Goal: Task Accomplishment & Management: Complete application form

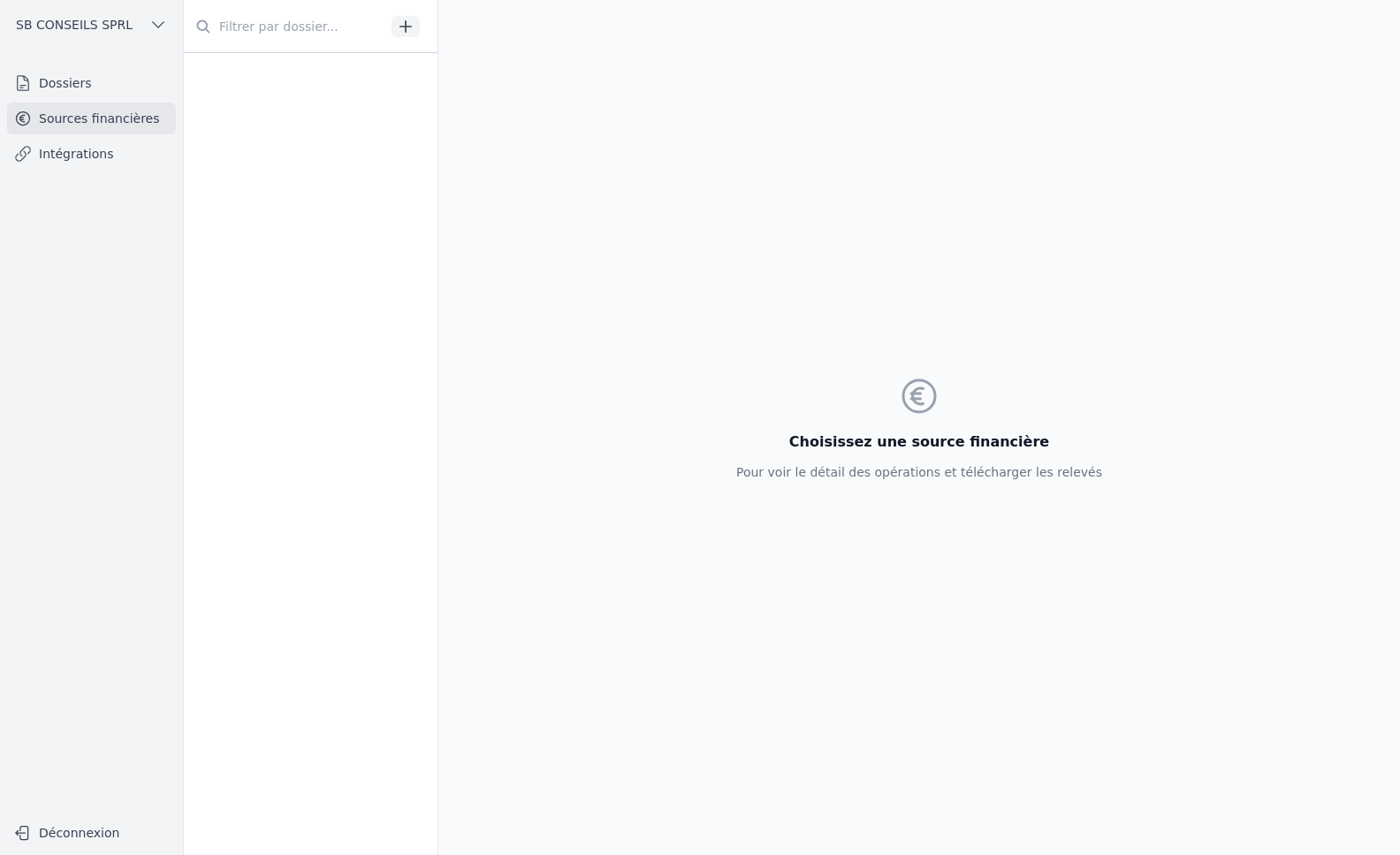
scroll to position [1503, 0]
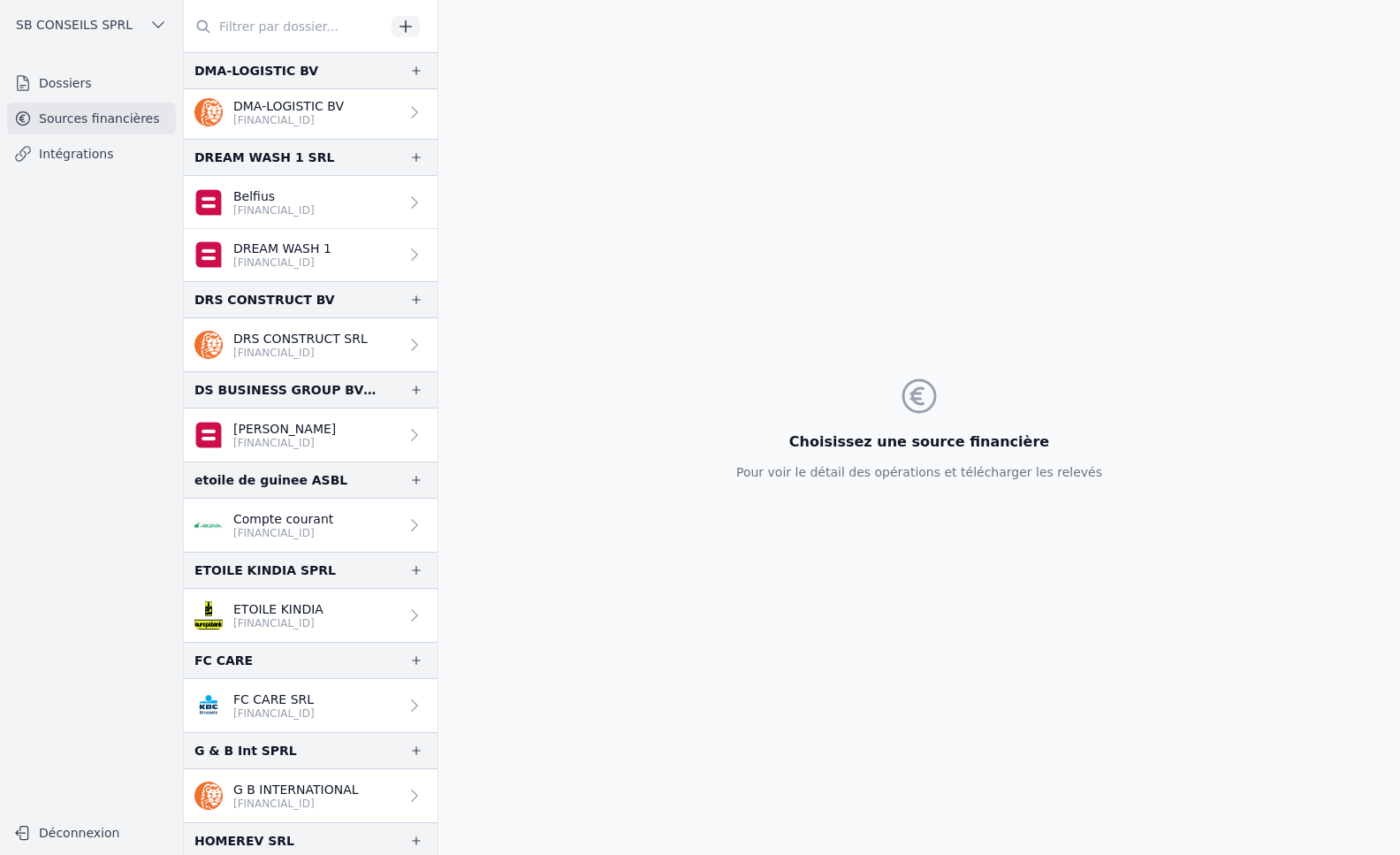
click at [84, 148] on link "Intégrations" at bounding box center [91, 153] width 169 height 32
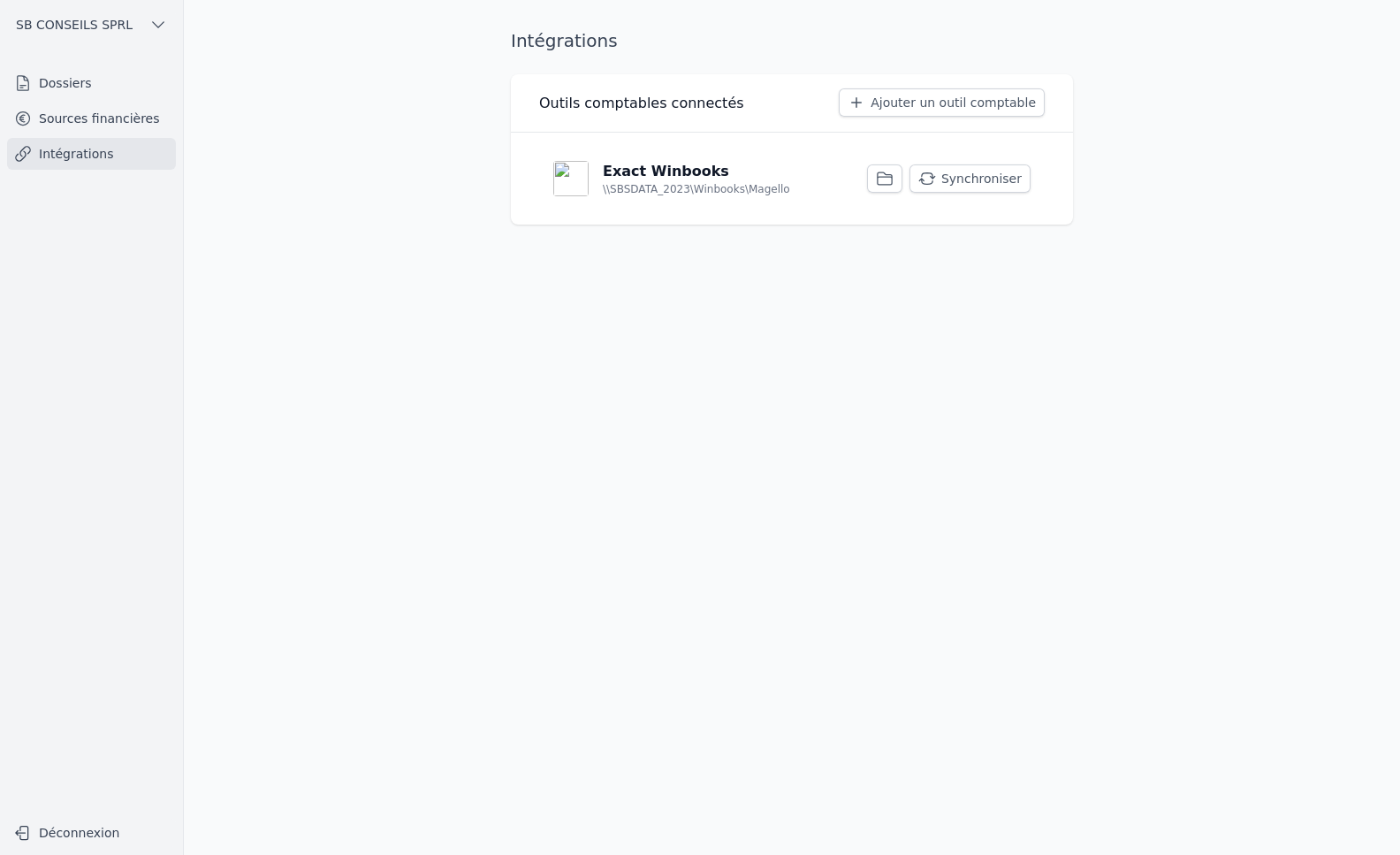
click at [61, 81] on link "Dossiers" at bounding box center [91, 82] width 169 height 32
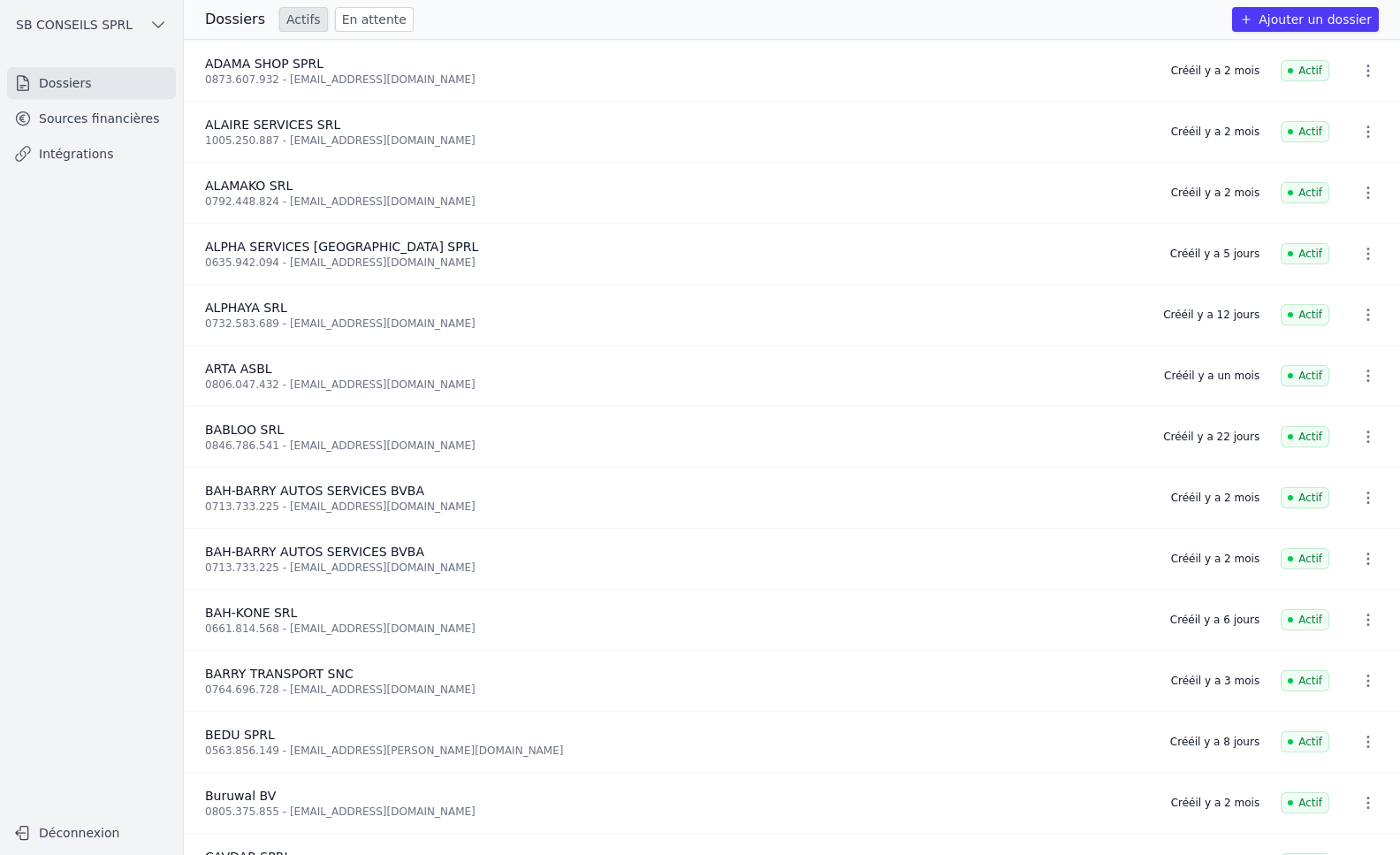
click at [368, 18] on link "En attente" at bounding box center [374, 19] width 79 height 25
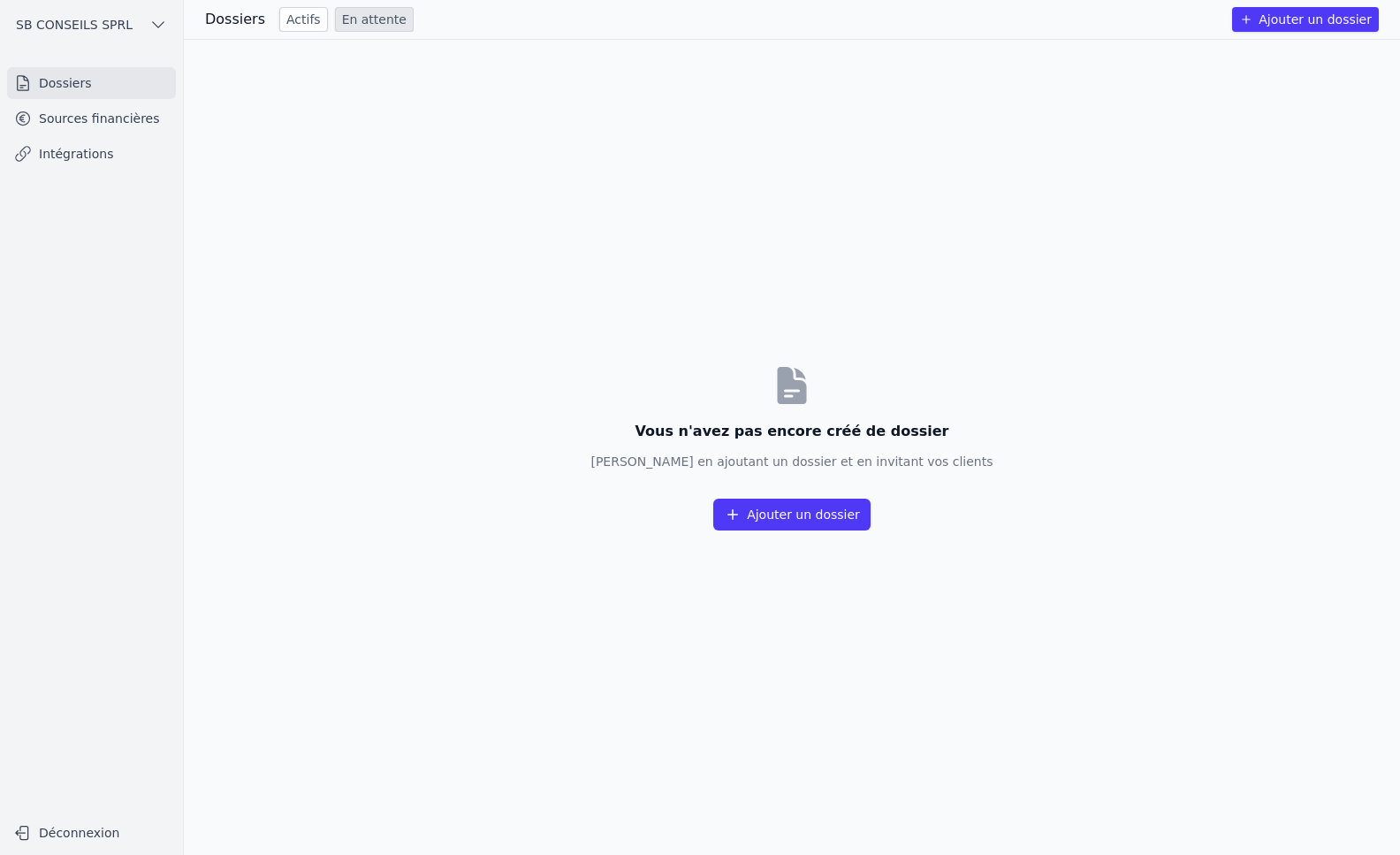
click at [820, 513] on button "Ajouter un dossier" at bounding box center [792, 514] width 157 height 32
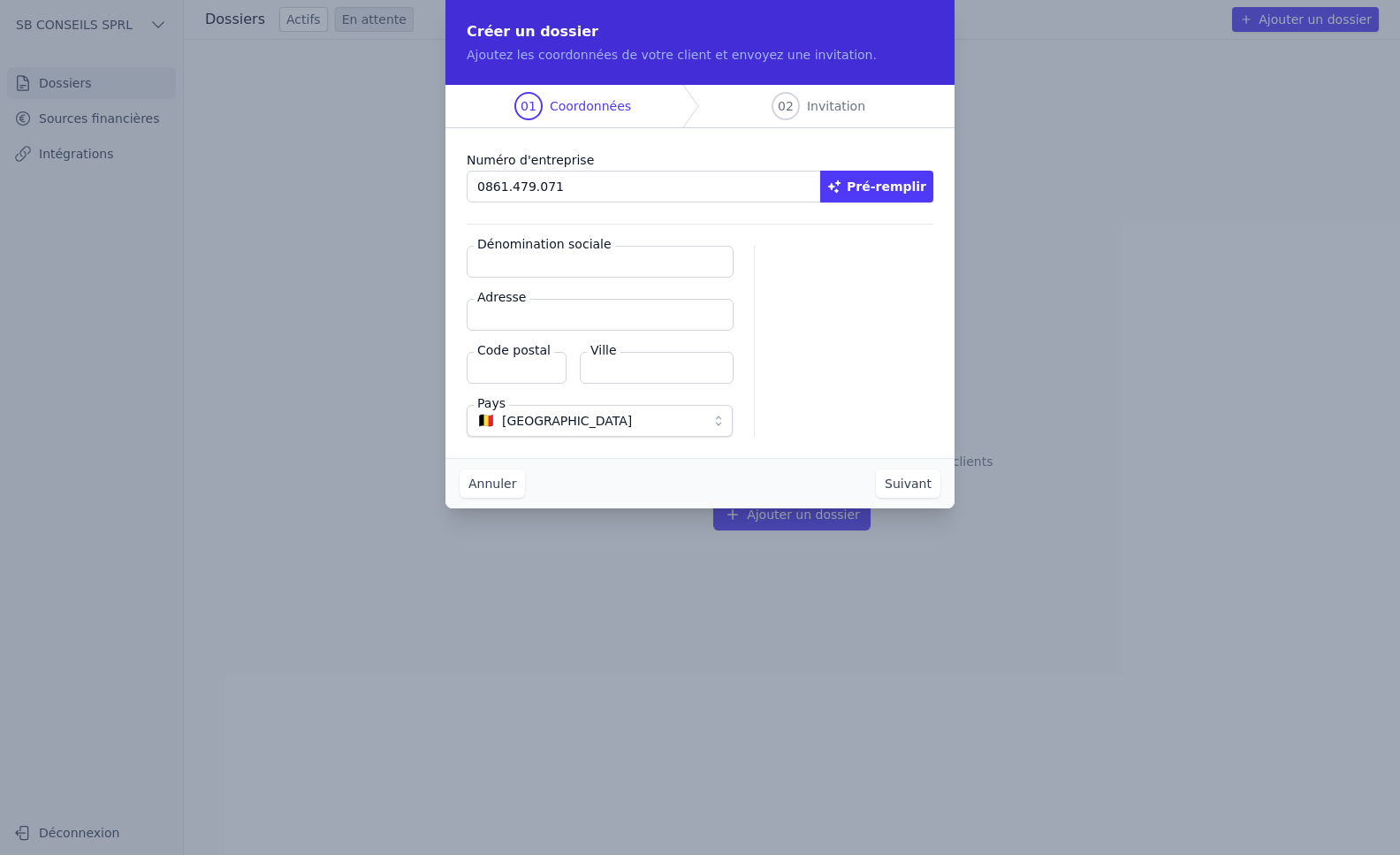
type input "0861.479.071"
click at [890, 200] on button "Pré-remplir" at bounding box center [877, 186] width 113 height 32
type input "LE GOUT SUPREME SPRL"
type input "[STREET_ADDRESS]"
type input "1000"
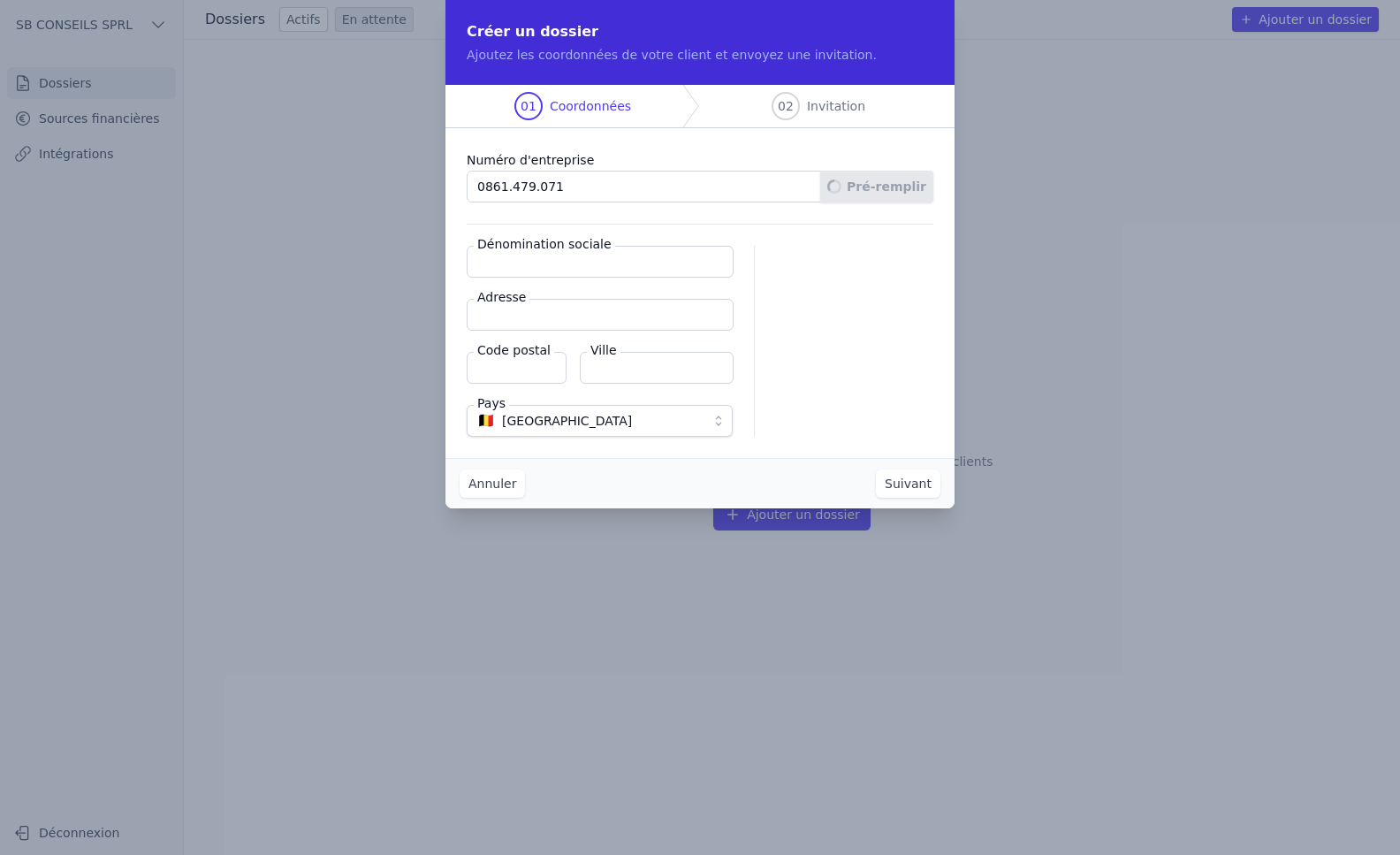
type input "[GEOGRAPHIC_DATA]"
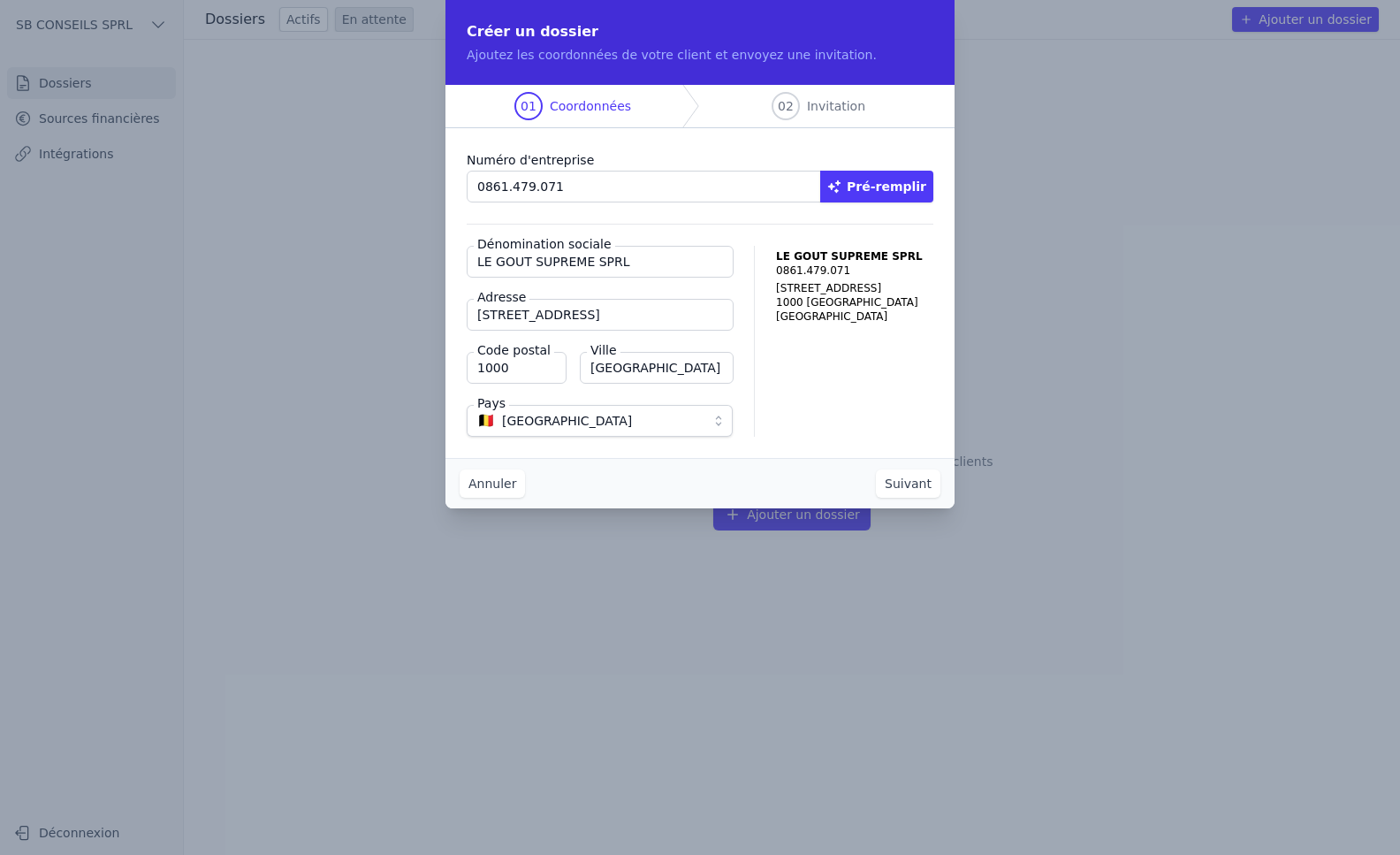
click at [928, 479] on button "Suivant" at bounding box center [908, 484] width 64 height 29
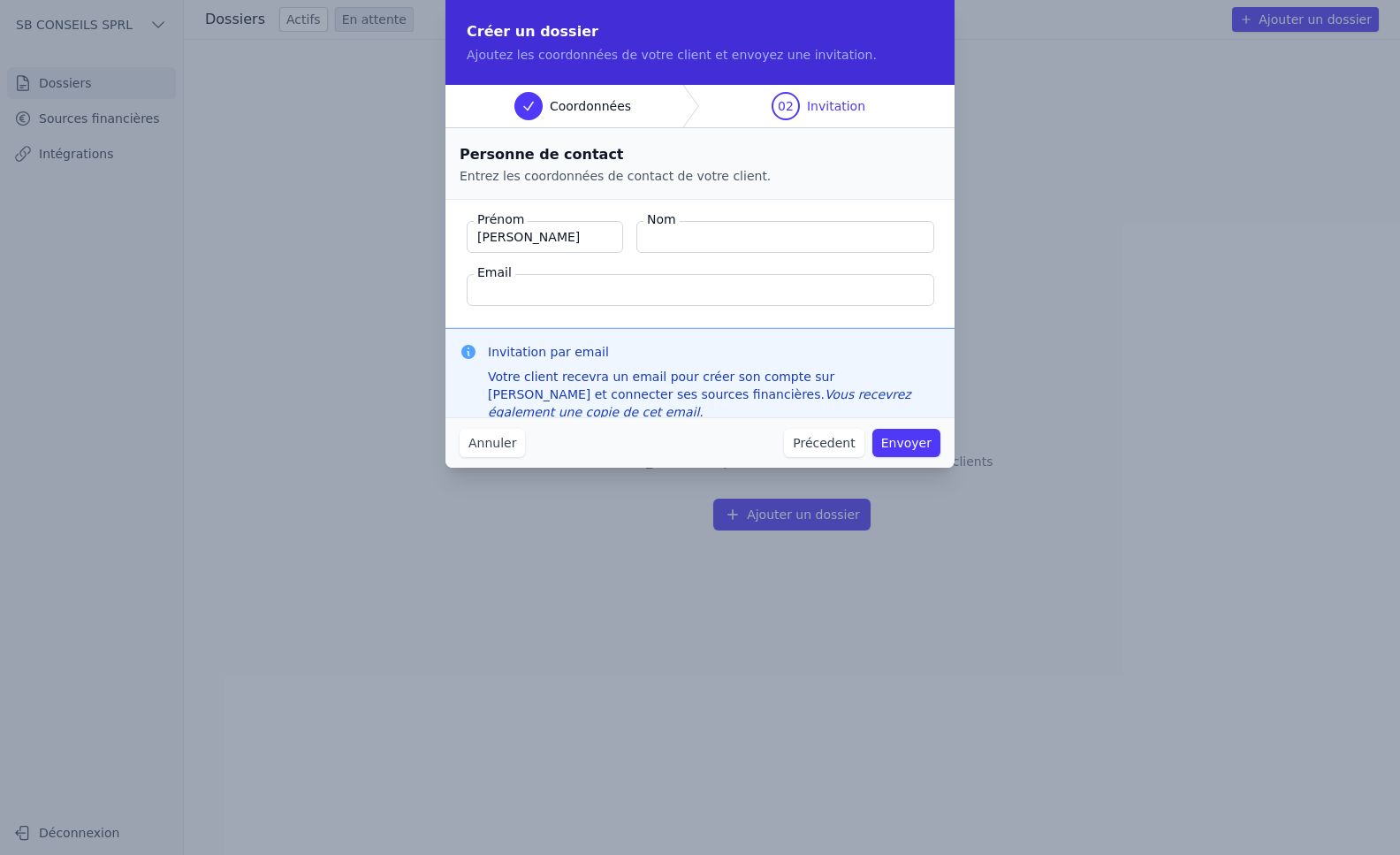
type input "[PERSON_NAME]"
type input "DIALLO"
click at [559, 294] on input "Email" at bounding box center [700, 289] width 467 height 32
paste input "[EMAIL_ADDRESS][DOMAIN_NAME]"
type input "[EMAIL_ADDRESS][DOMAIN_NAME]"
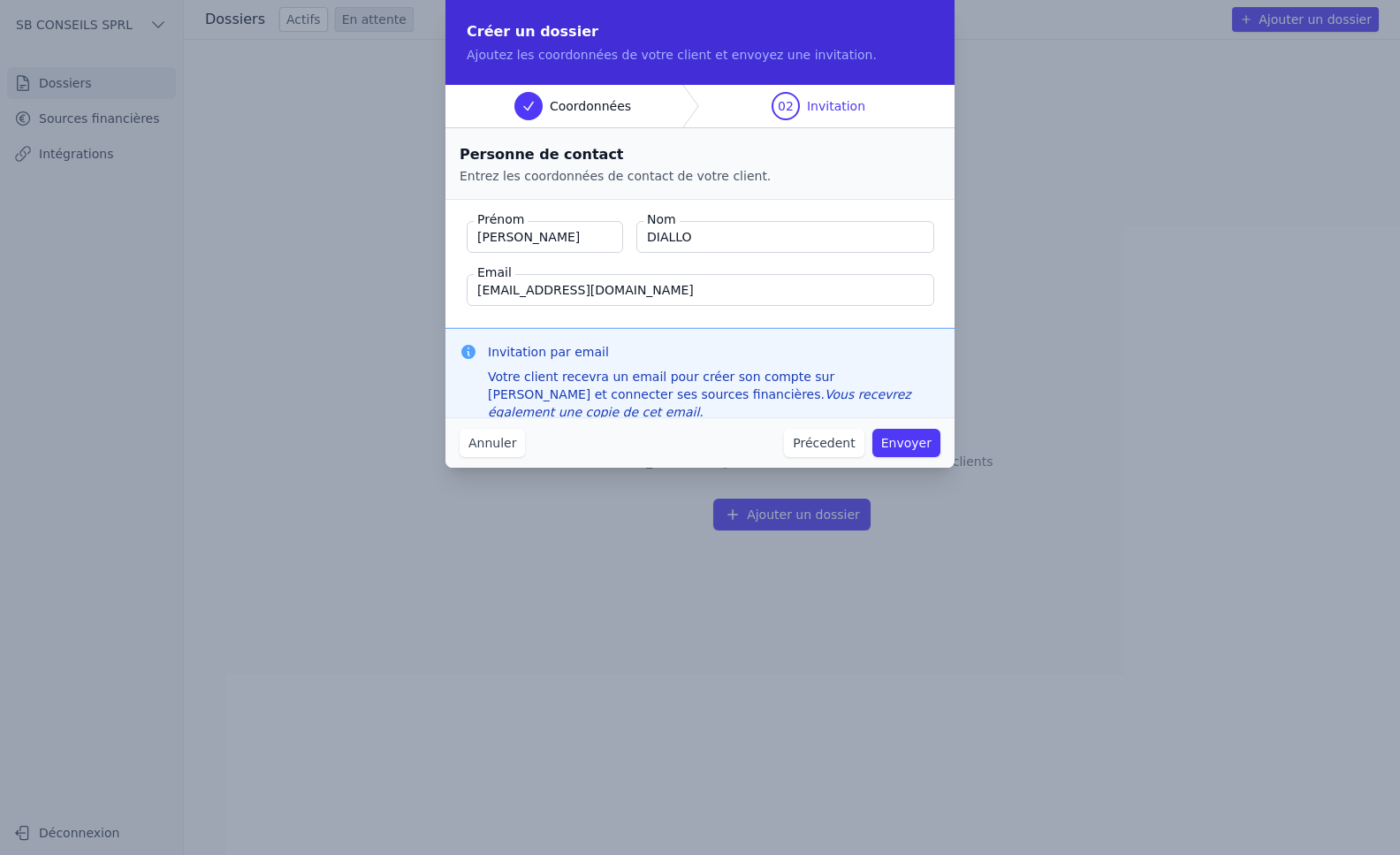
click at [915, 440] on button "Envoyer" at bounding box center [906, 443] width 68 height 29
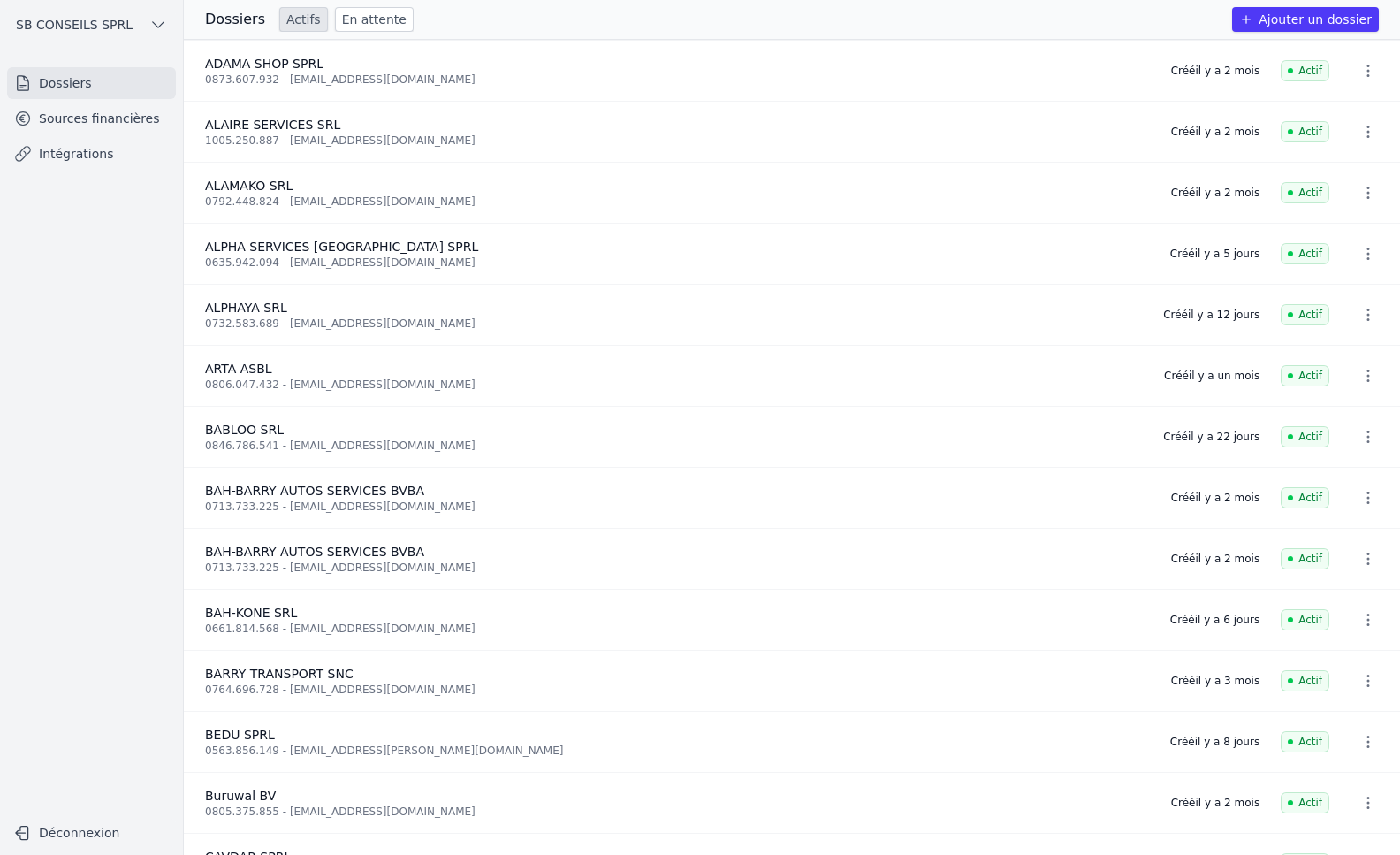
click at [90, 148] on link "Intégrations" at bounding box center [91, 153] width 169 height 32
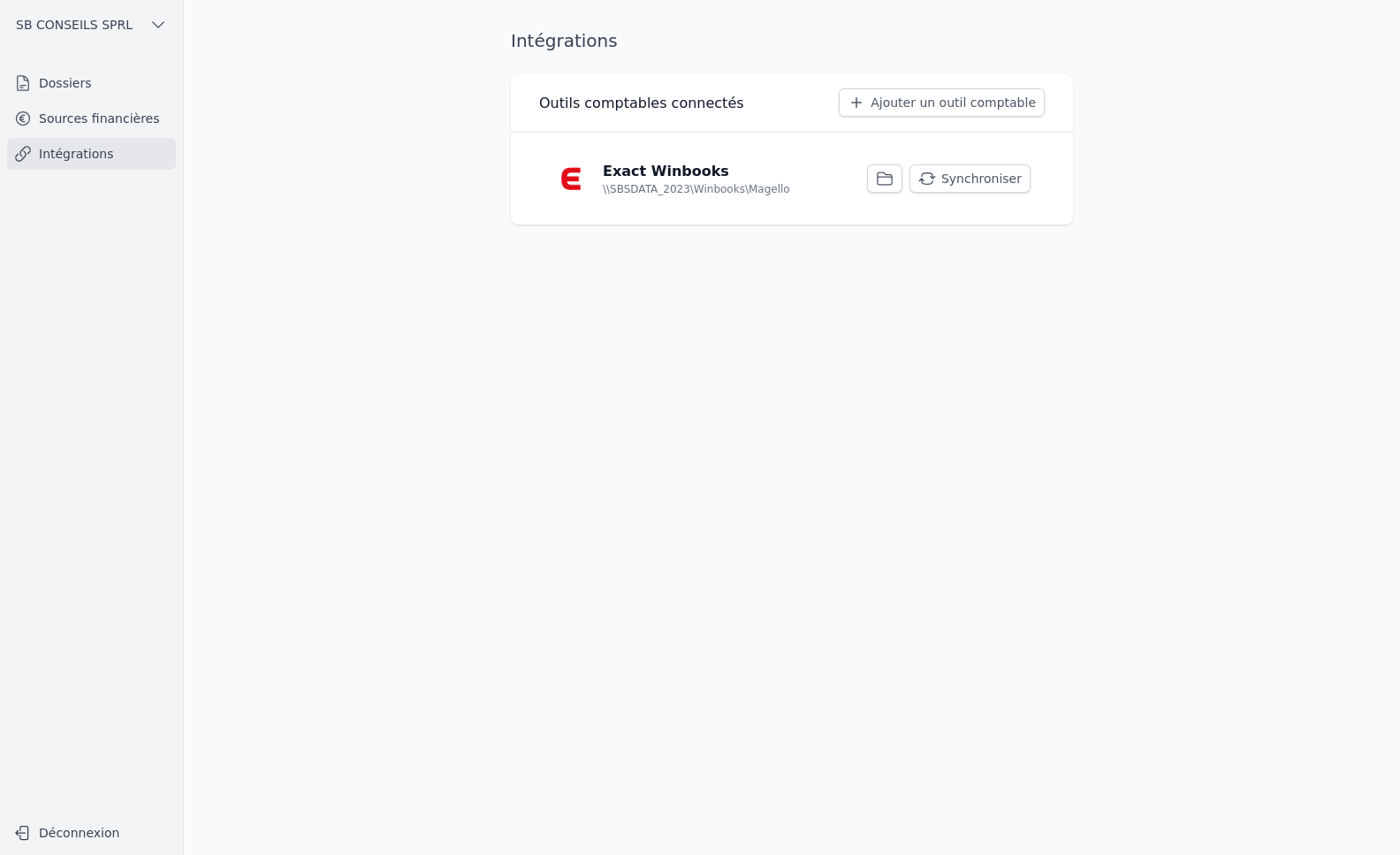
click at [95, 117] on link "Sources financières" at bounding box center [91, 118] width 169 height 32
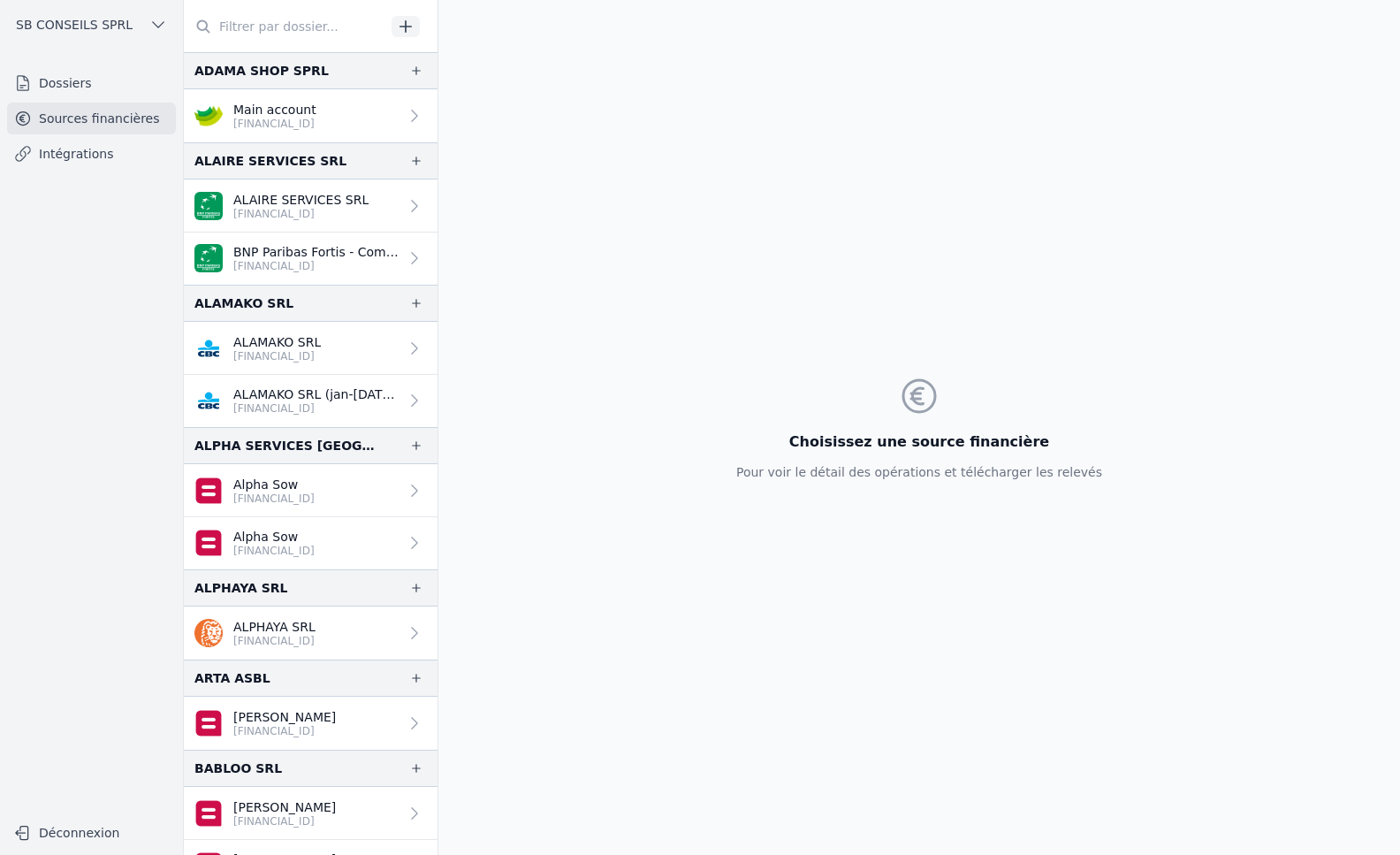
click at [62, 157] on link "Intégrations" at bounding box center [91, 153] width 169 height 32
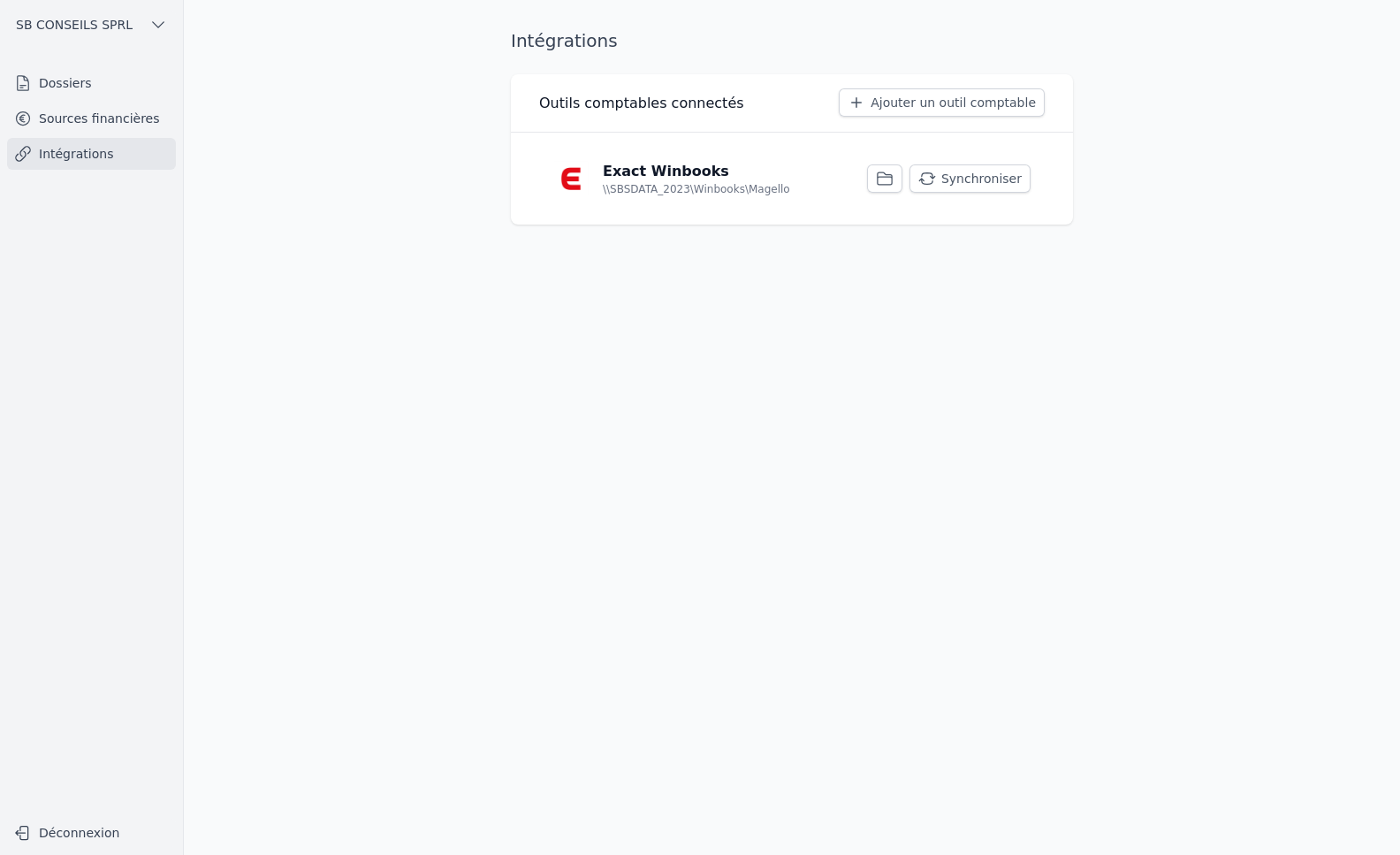
click at [999, 165] on button "Synchroniser" at bounding box center [970, 179] width 121 height 29
click at [61, 111] on link "Sources financières" at bounding box center [91, 118] width 169 height 32
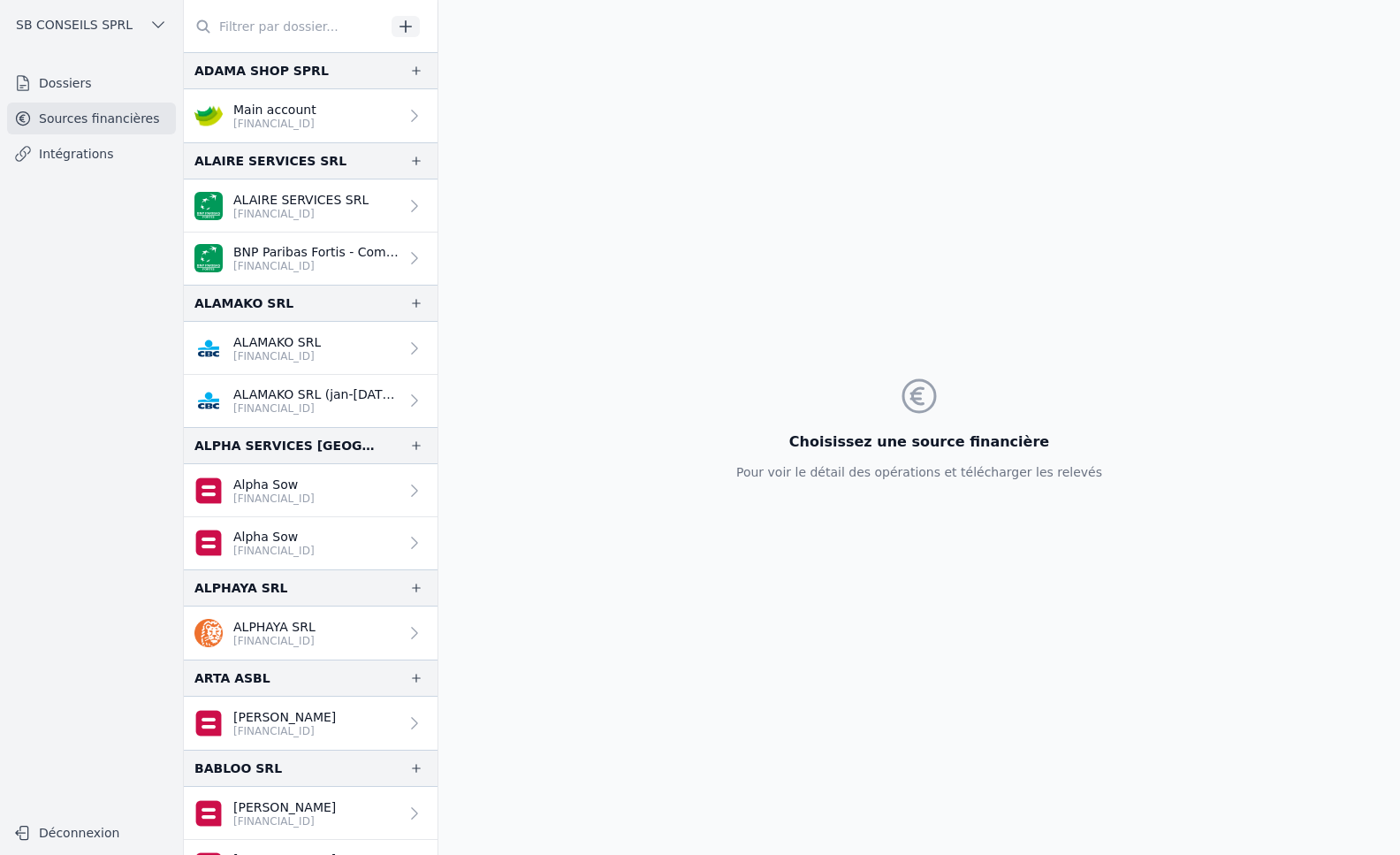
click at [53, 82] on link "Dossiers" at bounding box center [91, 82] width 169 height 32
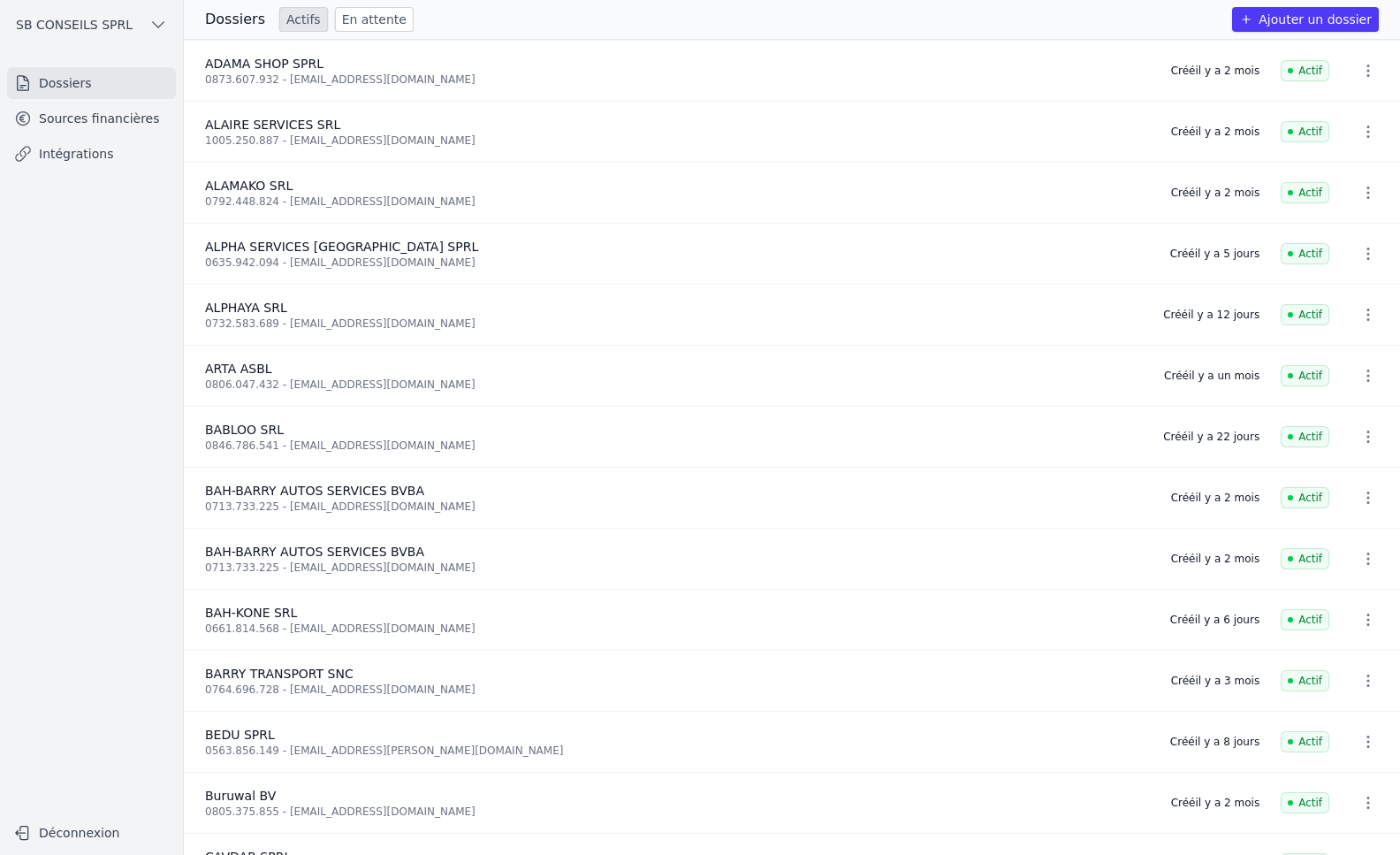
click at [67, 121] on link "Sources financières" at bounding box center [91, 118] width 169 height 32
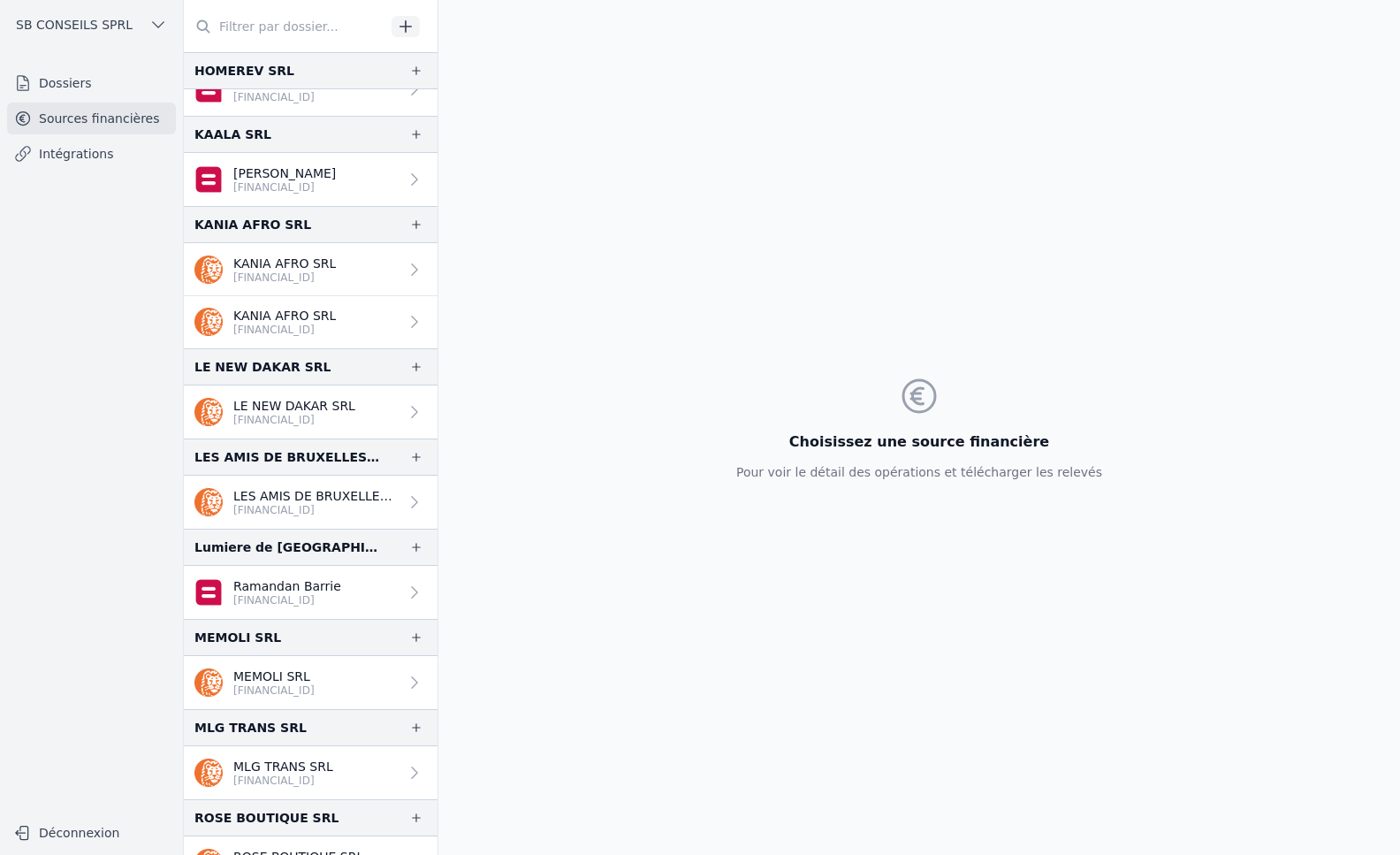
scroll to position [2298, 0]
click at [29, 150] on icon at bounding box center [23, 153] width 17 height 17
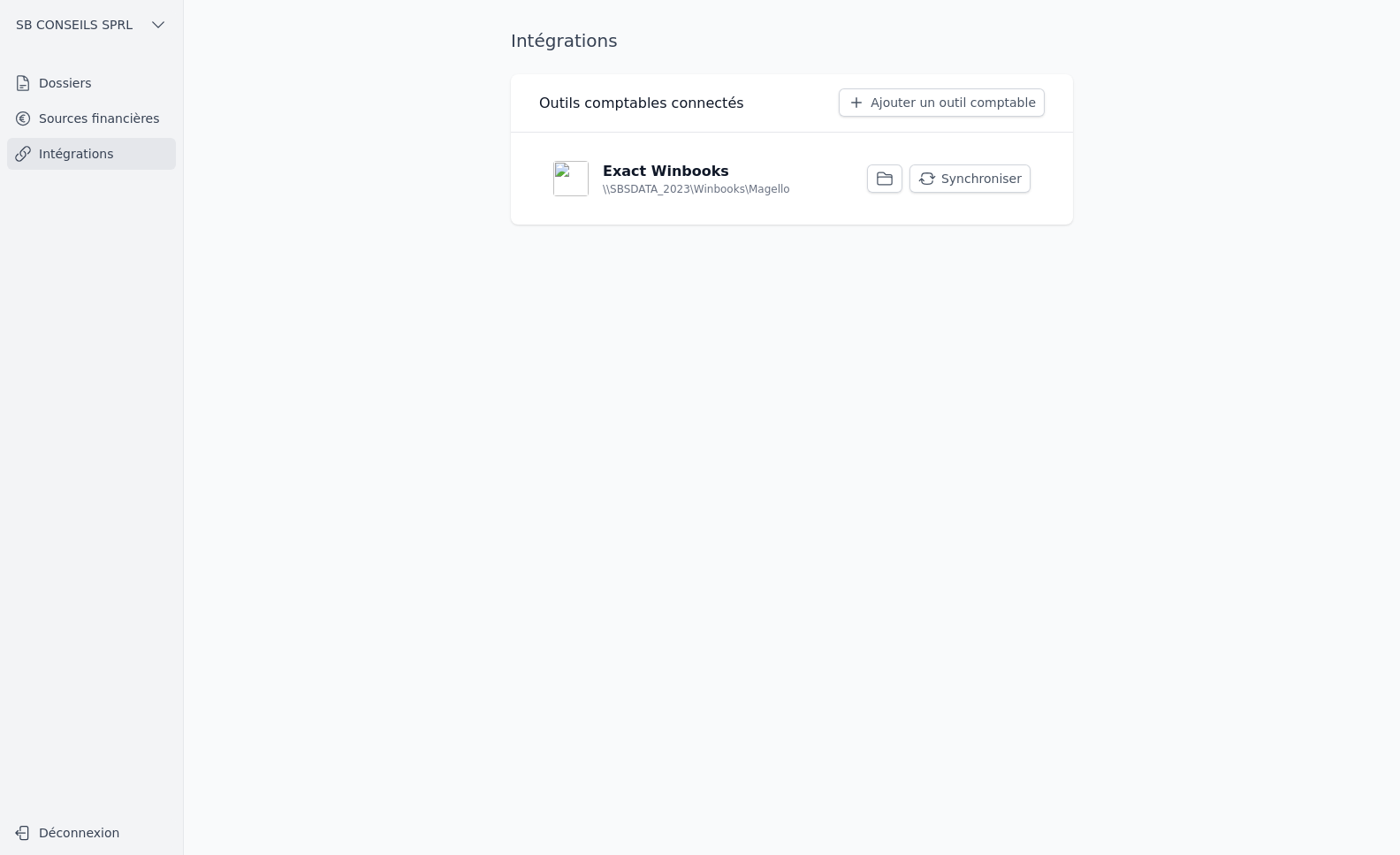
click at [971, 178] on button "Synchroniser" at bounding box center [970, 179] width 121 height 29
click at [83, 87] on link "Dossiers" at bounding box center [91, 82] width 169 height 32
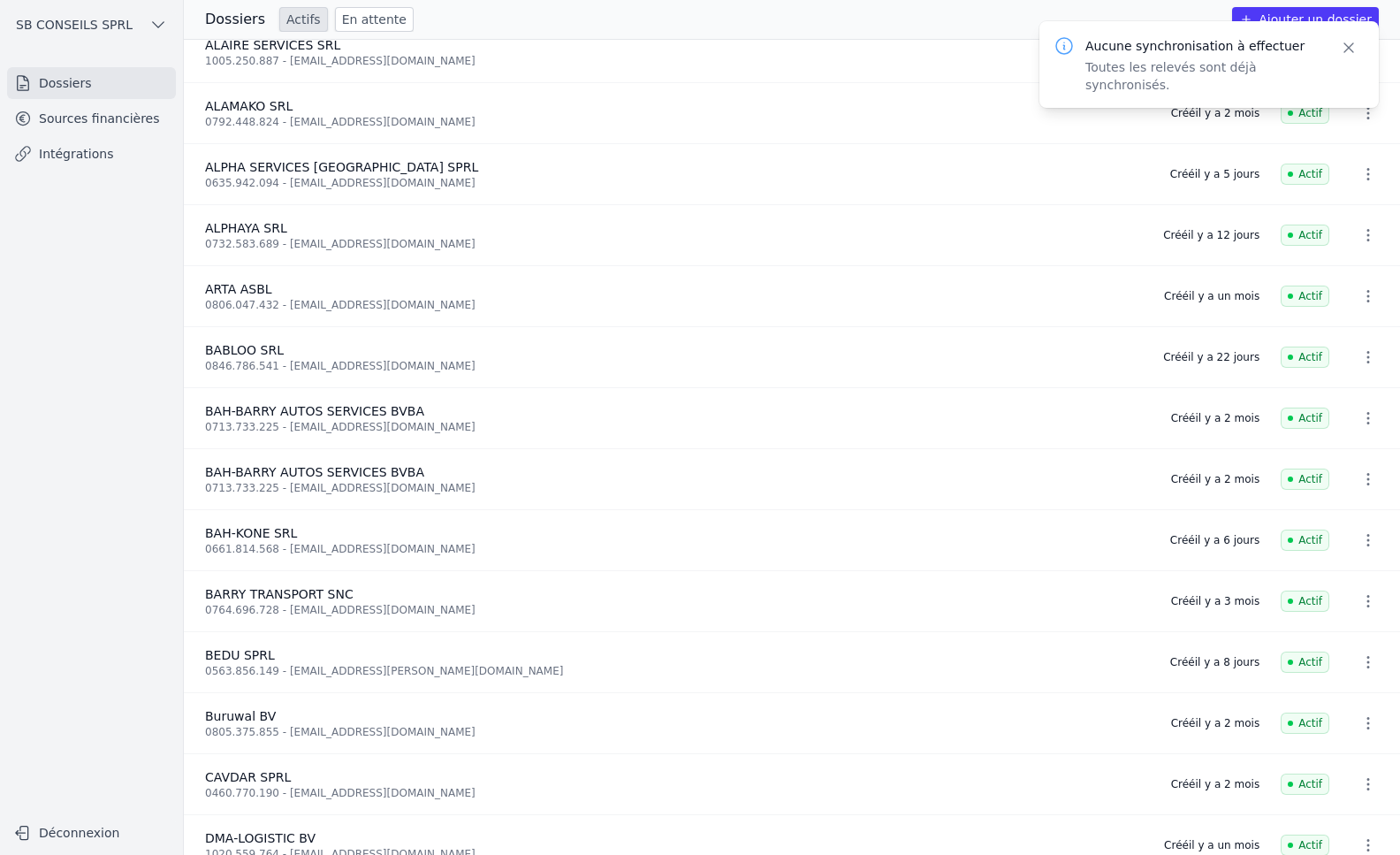
scroll to position [177, 0]
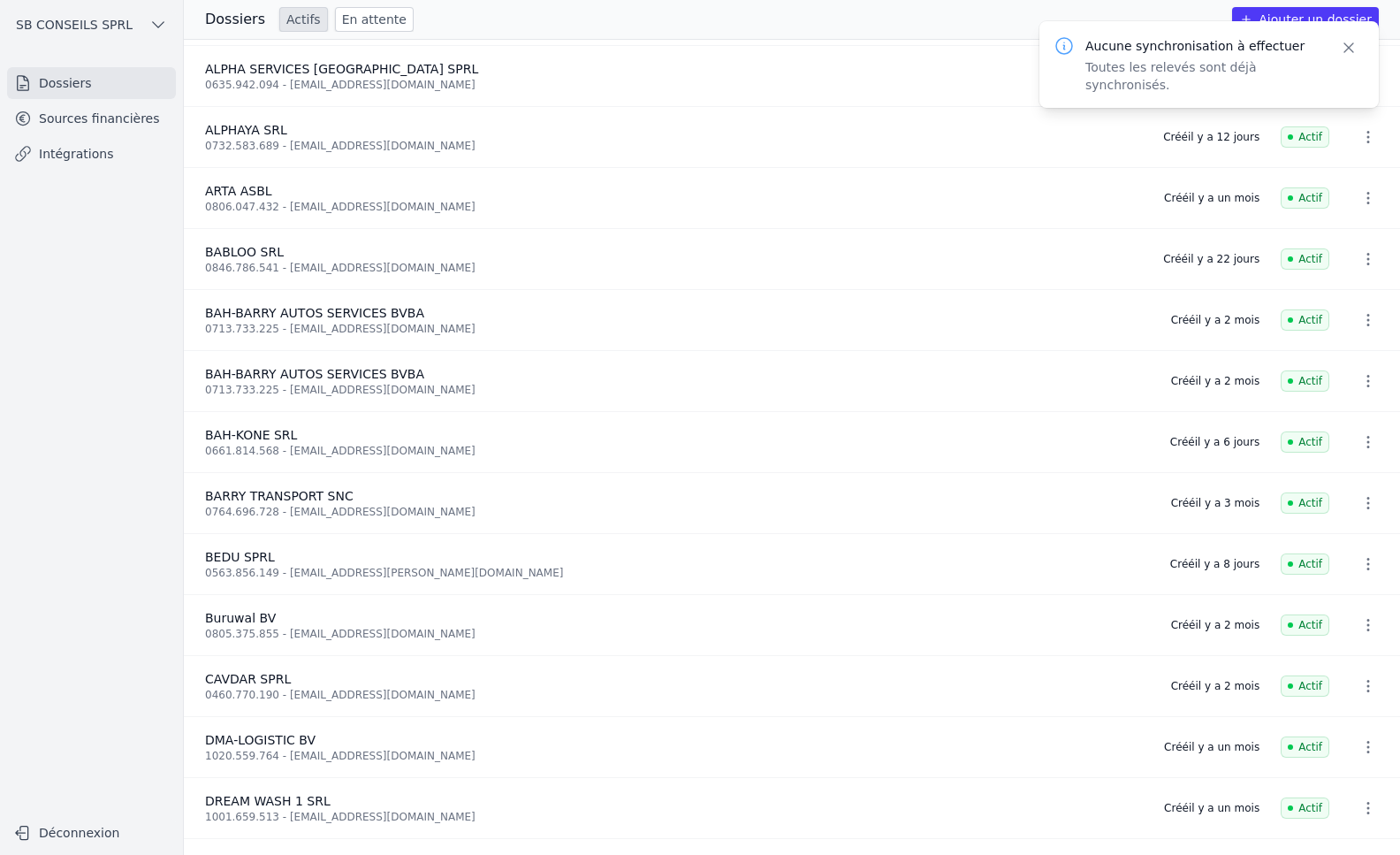
click at [304, 424] on li "[PERSON_NAME] SRL 0661.814.568 - [EMAIL_ADDRESS][DOMAIN_NAME] Créé il y a 6 jou…" at bounding box center [792, 442] width 1216 height 61
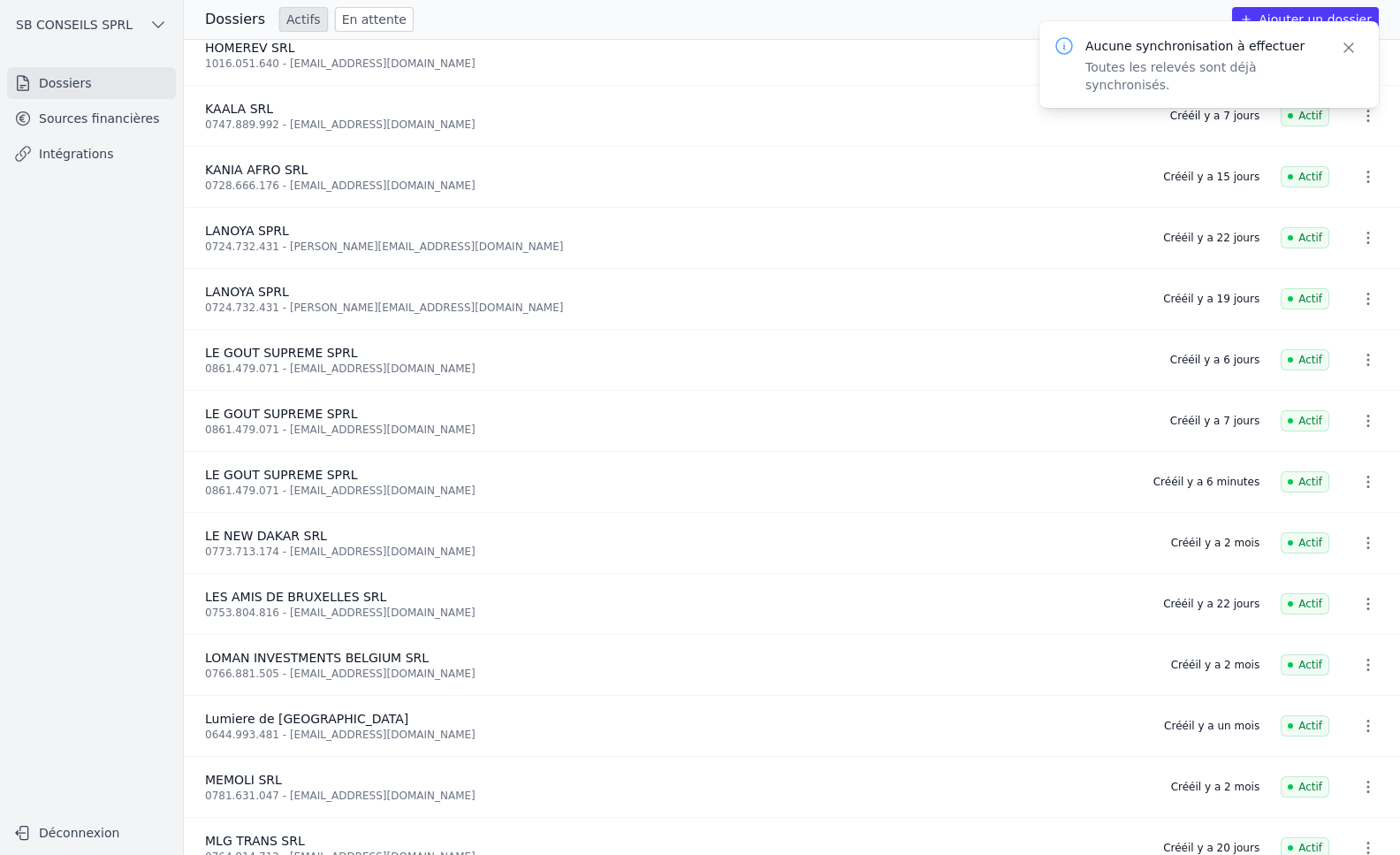
scroll to position [1326, 0]
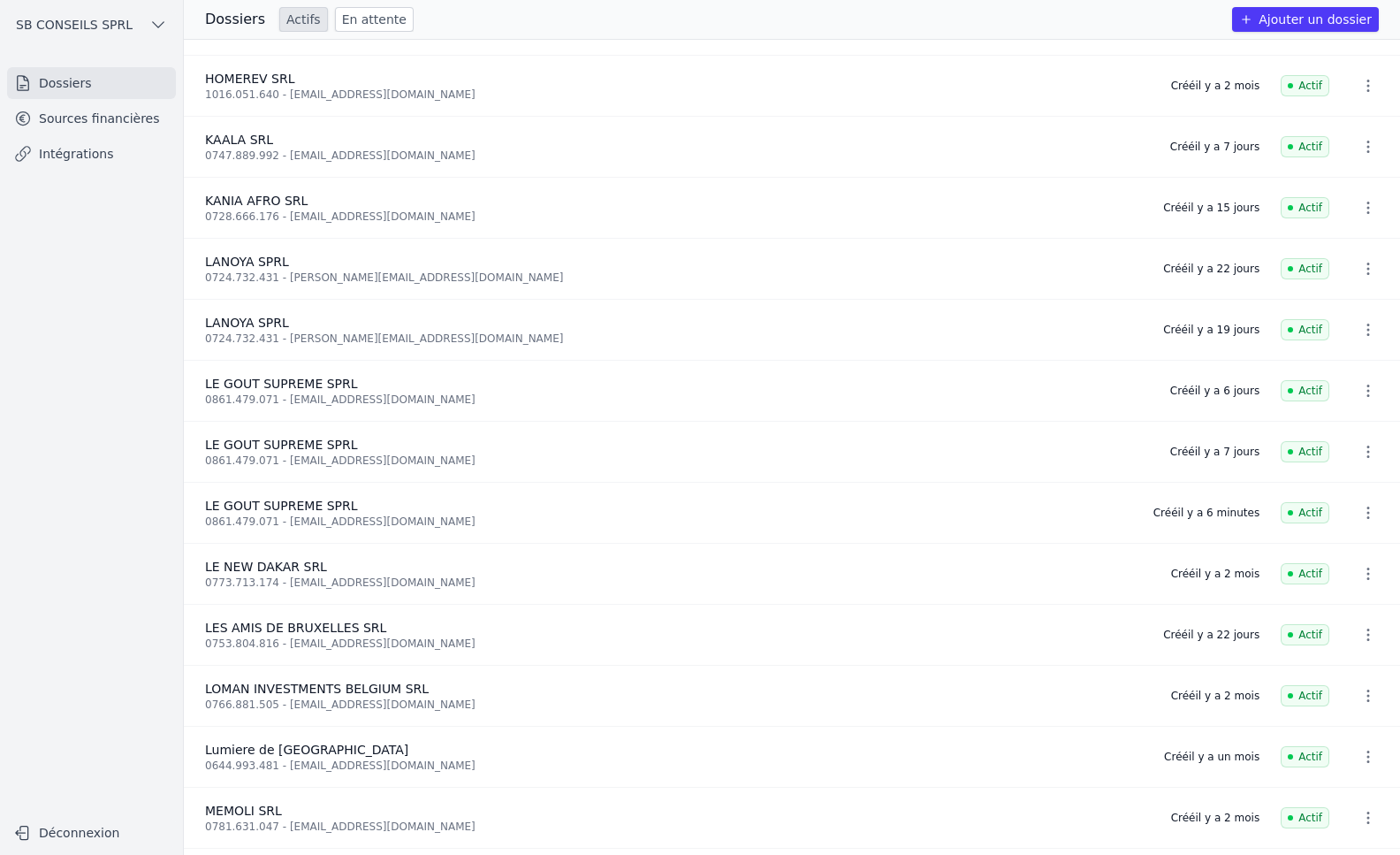
click at [1375, 455] on button "button" at bounding box center [1368, 452] width 35 height 29
click at [1346, 488] on button "Supprimer" at bounding box center [1335, 490] width 110 height 35
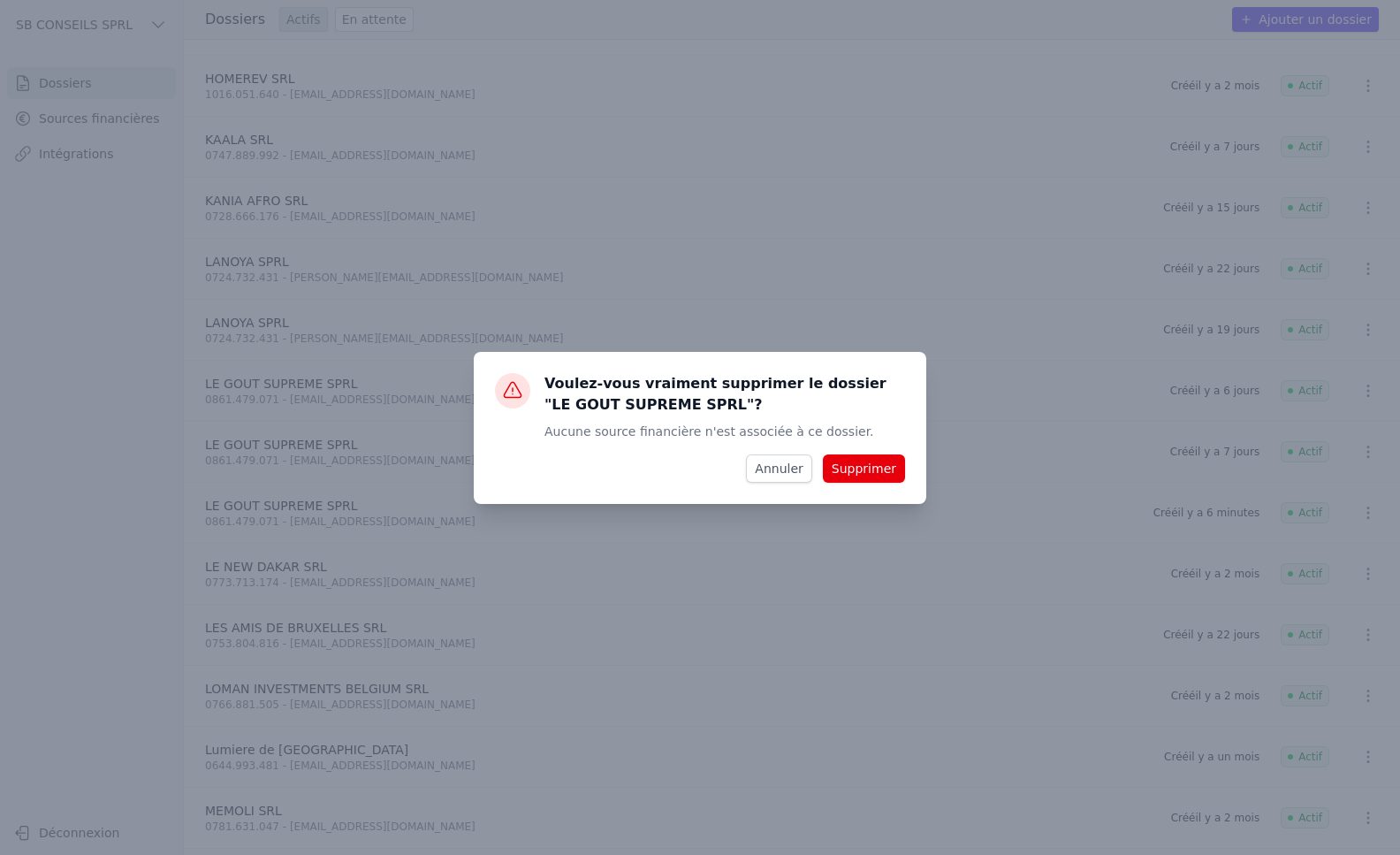
click at [881, 468] on button "Supprimer" at bounding box center [865, 469] width 82 height 29
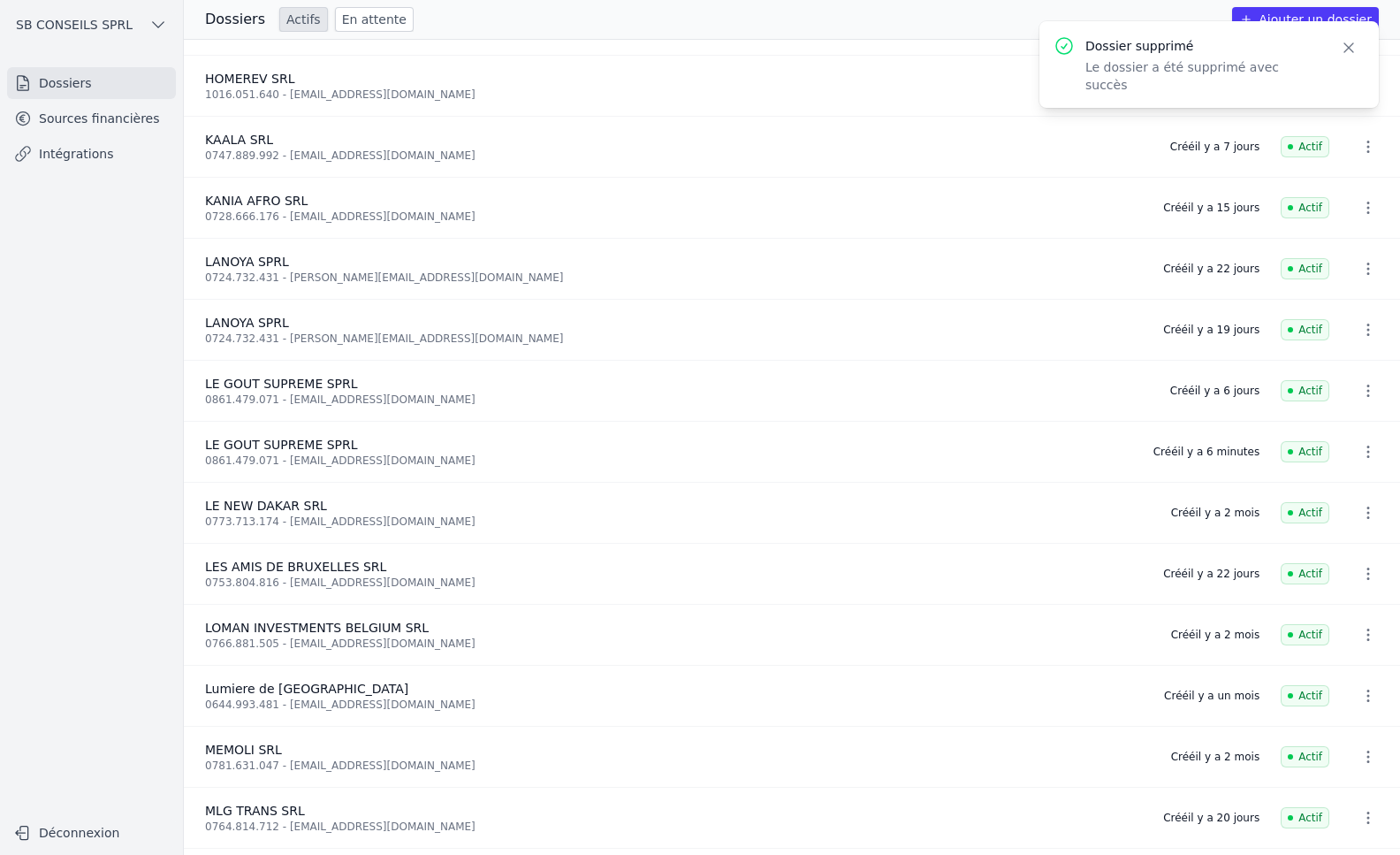
click at [1371, 451] on button "button" at bounding box center [1368, 452] width 35 height 29
click at [1172, 450] on div at bounding box center [700, 427] width 1400 height 855
